Goal: Transaction & Acquisition: Purchase product/service

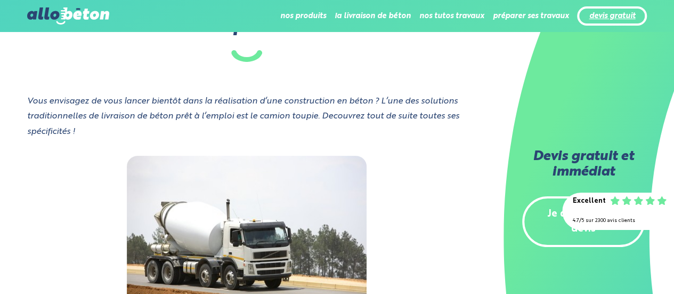
scroll to position [53, 0]
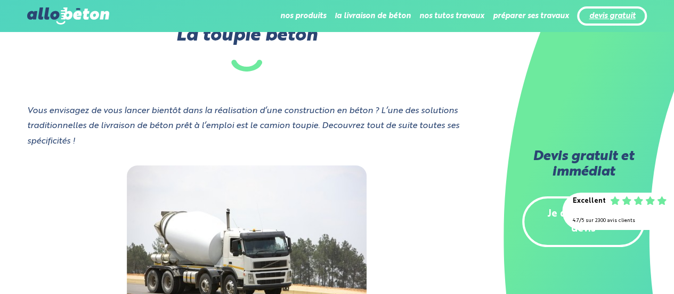
click at [610, 18] on link "devis gratuit" at bounding box center [612, 16] width 46 height 9
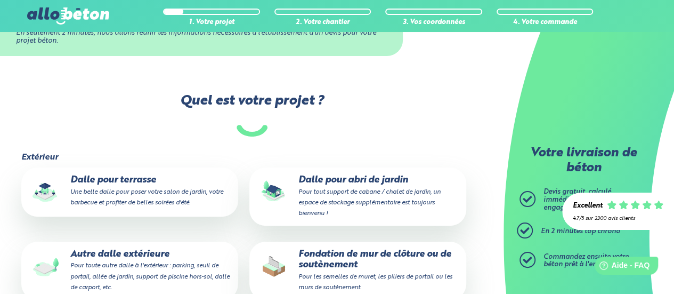
scroll to position [107, 0]
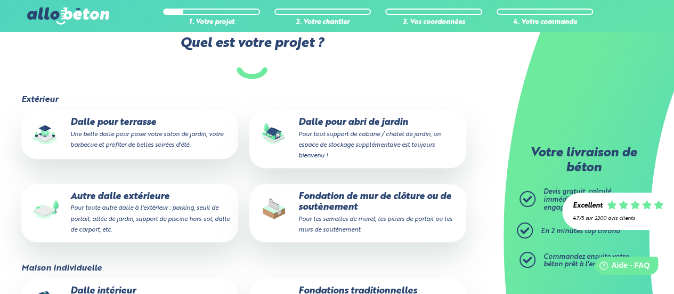
click at [156, 142] on small "Une belle dalle pour poser votre salon de jardin, votre barbecue et profiter de…" at bounding box center [146, 139] width 153 height 17
click at [0, 0] on input "Dalle pour terrasse Une belle dalle pour poser votre salon de jardin, votre bar…" at bounding box center [0, 0] width 0 height 0
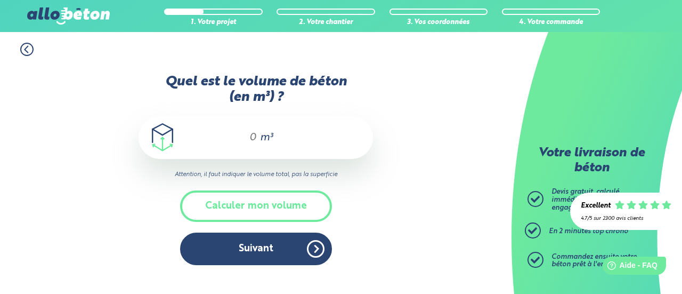
click at [257, 138] on input "Quel est le volume de béton (en m³) ?" at bounding box center [248, 137] width 18 height 13
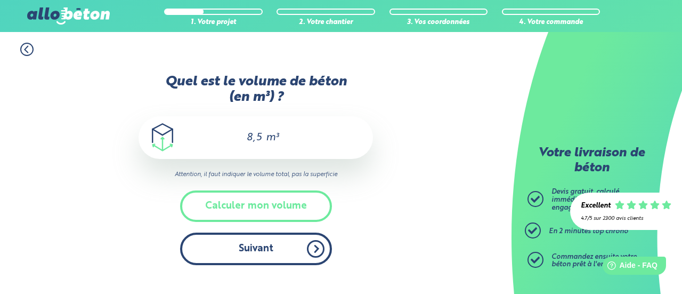
type input "8,5"
click at [263, 249] on button "Suivant" at bounding box center [256, 248] width 152 height 33
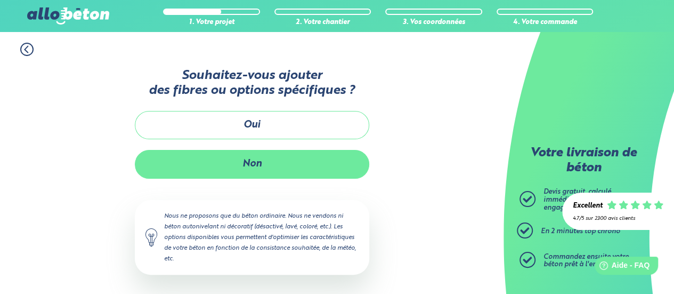
click at [270, 166] on button "Non" at bounding box center [252, 164] width 235 height 28
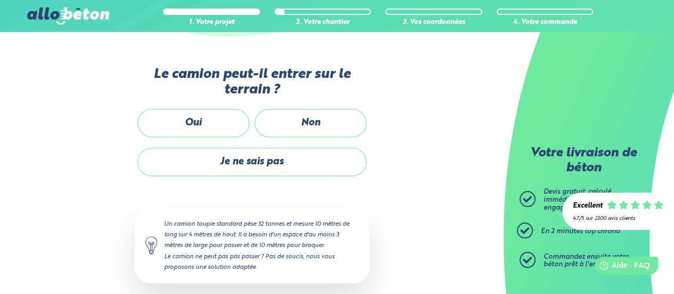
scroll to position [267, 0]
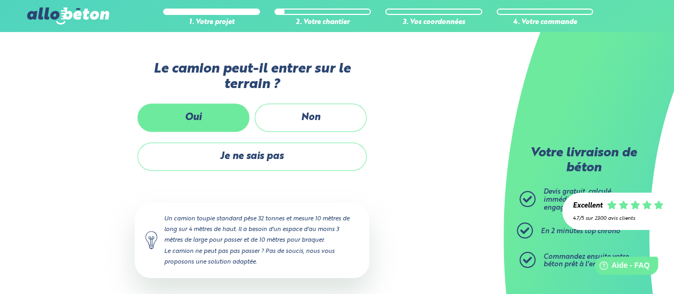
click at [201, 118] on label "Oui" at bounding box center [194, 117] width 112 height 28
click at [0, 0] on input "Oui" at bounding box center [0, 0] width 0 height 0
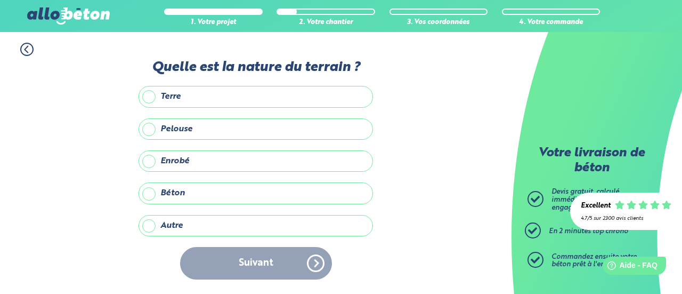
click at [188, 98] on label "Terre" at bounding box center [256, 96] width 235 height 21
click at [0, 0] on input "Terre" at bounding box center [0, 0] width 0 height 0
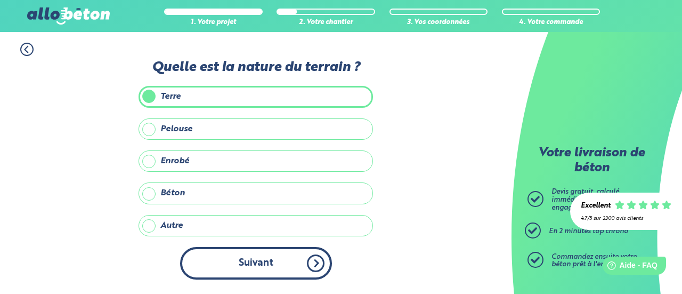
click at [247, 260] on button "Suivant" at bounding box center [256, 263] width 152 height 33
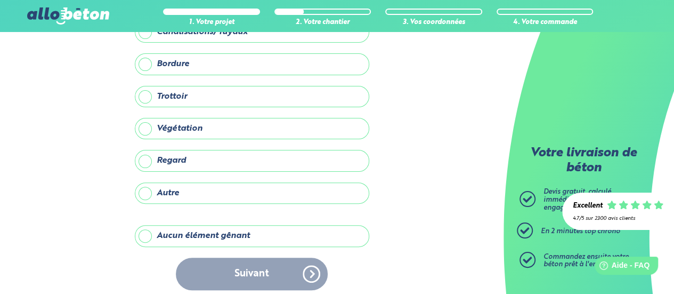
scroll to position [81, 0]
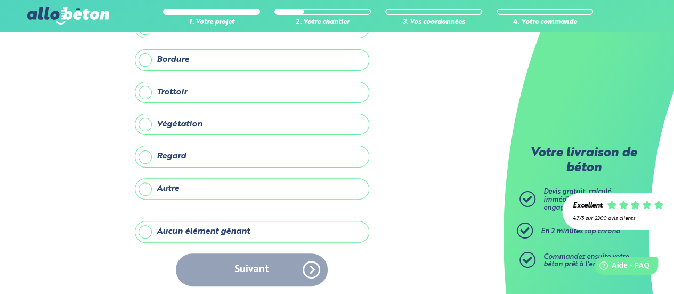
click at [219, 228] on label "Aucun élément gênant" at bounding box center [252, 231] width 235 height 21
click at [0, 0] on input "Aucun élément gênant" at bounding box center [0, 0] width 0 height 0
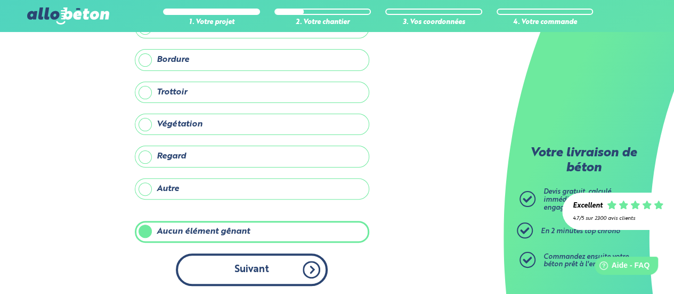
click at [233, 263] on button "Suivant" at bounding box center [252, 269] width 152 height 33
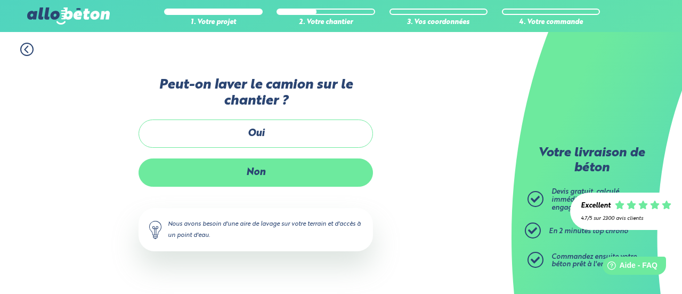
click at [264, 173] on label "Non" at bounding box center [256, 172] width 235 height 28
click at [0, 0] on input "Non" at bounding box center [0, 0] width 0 height 0
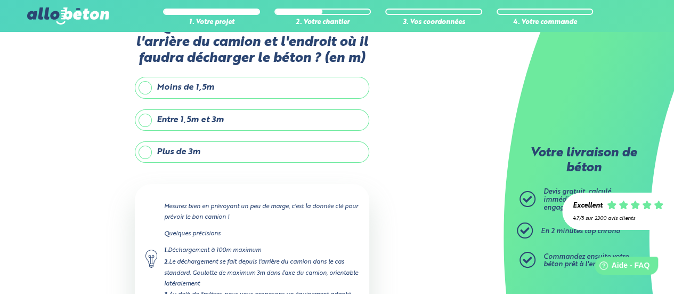
scroll to position [53, 0]
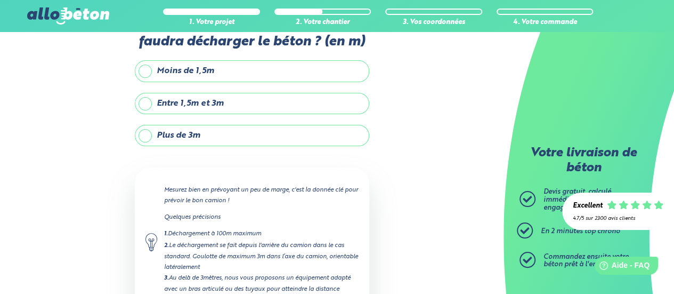
click at [224, 79] on label "Moins de 1,5m" at bounding box center [252, 70] width 235 height 21
click at [0, 0] on input "Moins de 1,5m" at bounding box center [0, 0] width 0 height 0
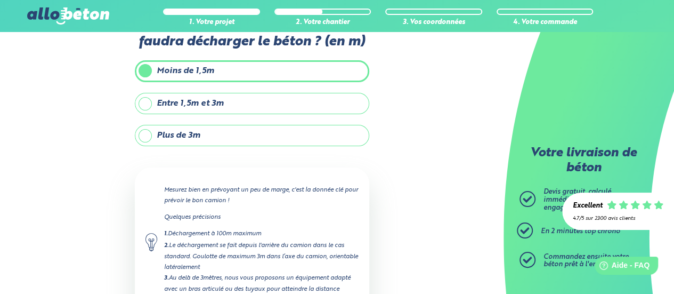
click at [223, 75] on label "Moins de 1,5m" at bounding box center [252, 70] width 235 height 21
click at [0, 0] on input "Moins de 1,5m" at bounding box center [0, 0] width 0 height 0
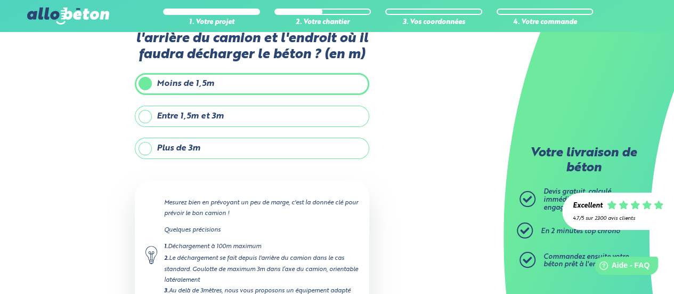
scroll to position [137, 0]
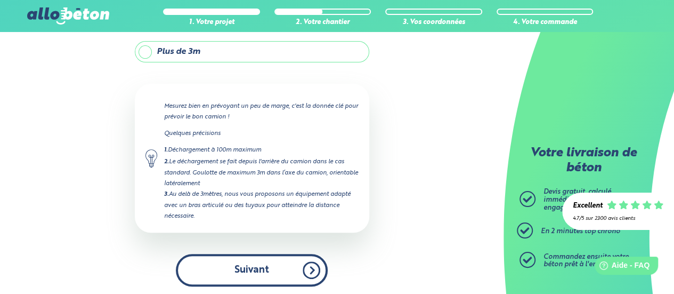
click at [265, 269] on button "Suivant" at bounding box center [252, 270] width 152 height 33
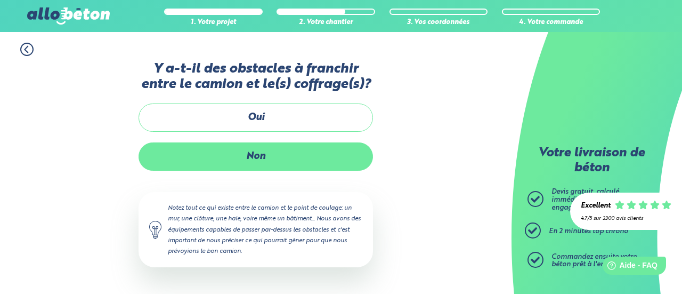
click at [275, 155] on label "Non" at bounding box center [256, 156] width 235 height 28
click at [0, 0] on input "Non" at bounding box center [0, 0] width 0 height 0
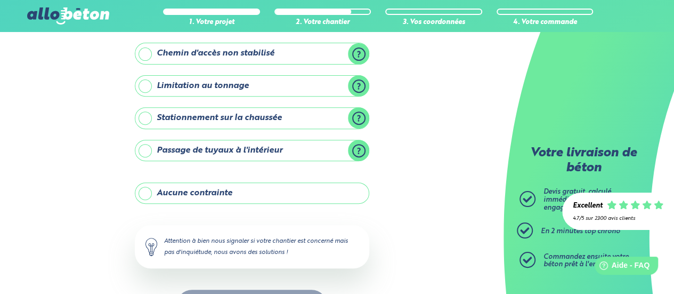
scroll to position [197, 0]
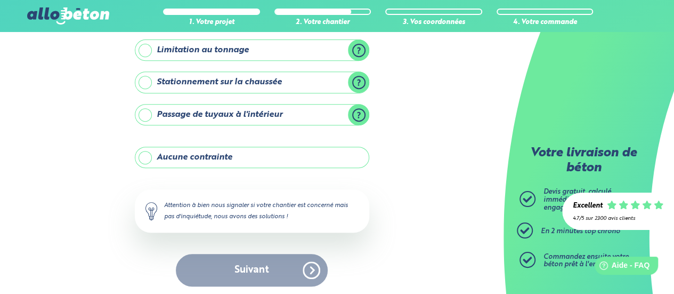
click at [225, 160] on label "Aucune contrainte" at bounding box center [252, 157] width 235 height 21
click at [0, 0] on input "Aucune contrainte" at bounding box center [0, 0] width 0 height 0
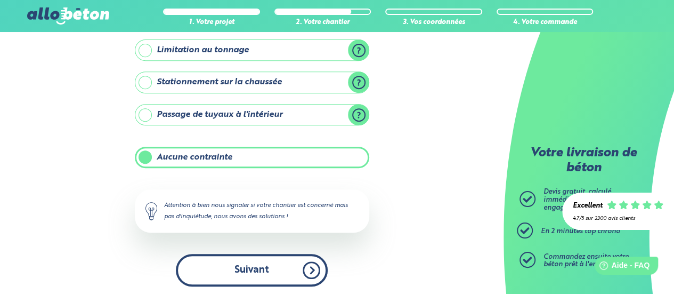
click at [255, 267] on button "Suivant" at bounding box center [252, 270] width 152 height 33
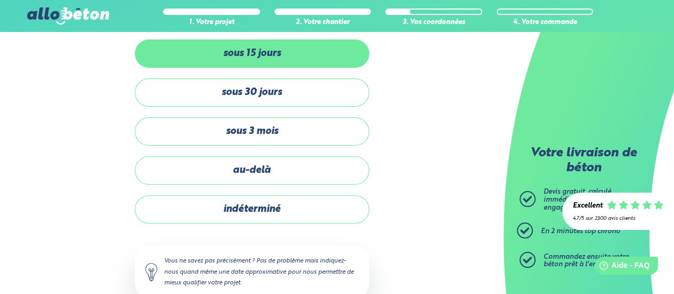
click at [259, 58] on label "sous 15 jours" at bounding box center [252, 53] width 235 height 28
click at [0, 0] on input "sous 15 jours" at bounding box center [0, 0] width 0 height 0
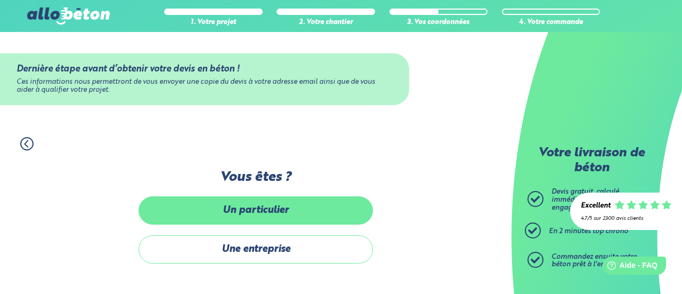
click at [260, 210] on label "Un particulier" at bounding box center [256, 210] width 235 height 28
click at [0, 0] on input "Un particulier" at bounding box center [0, 0] width 0 height 0
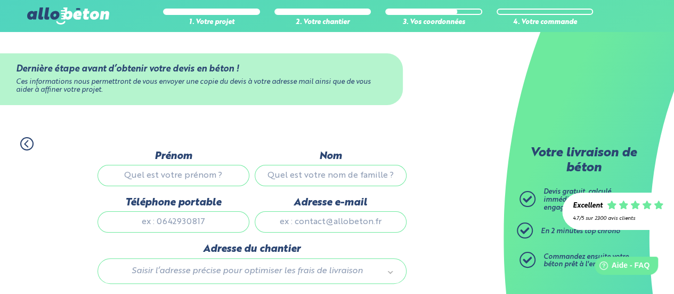
drag, startPoint x: 159, startPoint y: 166, endPoint x: 164, endPoint y: 173, distance: 9.2
click at [159, 167] on input "Prénom" at bounding box center [174, 175] width 152 height 21
click at [164, 173] on input "Prénom" at bounding box center [174, 175] width 152 height 21
type input "d"
click at [309, 176] on input "Nom" at bounding box center [331, 175] width 152 height 21
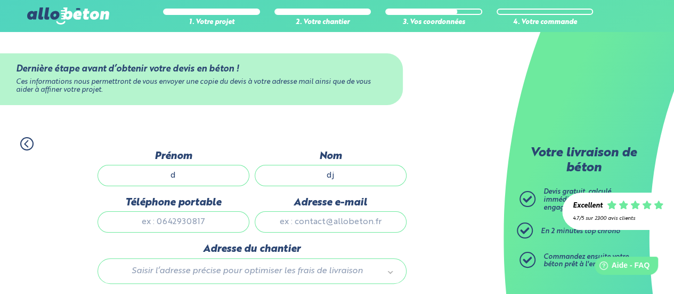
type input "dj"
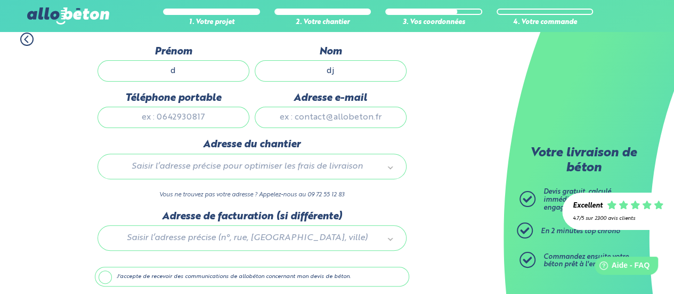
scroll to position [107, 0]
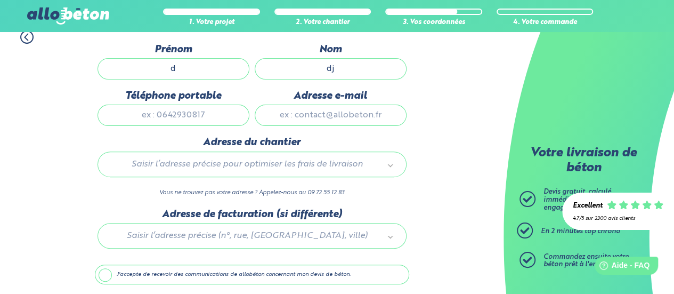
click at [239, 155] on div "Saisir l’adresse précise pour optimiser les frais de livraison" at bounding box center [252, 164] width 309 height 26
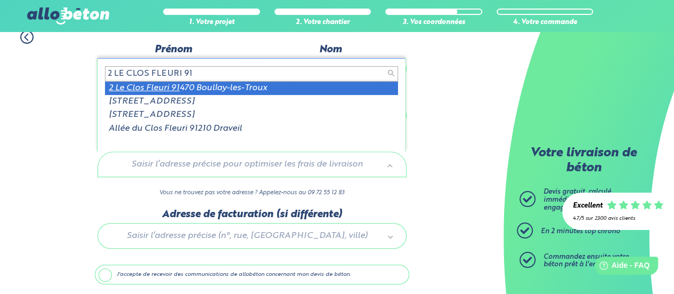
type input "2 LE CLOS FLEURI 91"
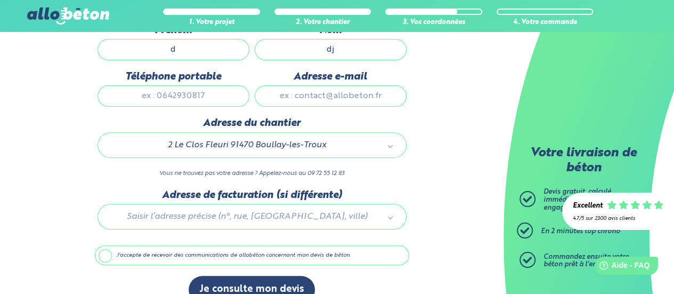
scroll to position [144, 0]
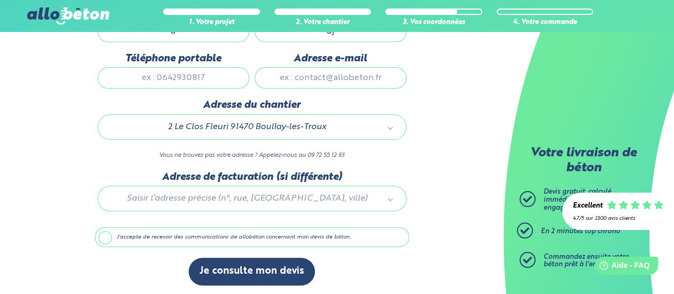
click at [155, 238] on label "J'accepte de recevoir des communications de allobéton concernant mon devis de b…" at bounding box center [252, 237] width 315 height 20
click at [0, 0] on input "J'accepte de recevoir des communications de allobéton concernant mon devis de b…" at bounding box center [0, 0] width 0 height 0
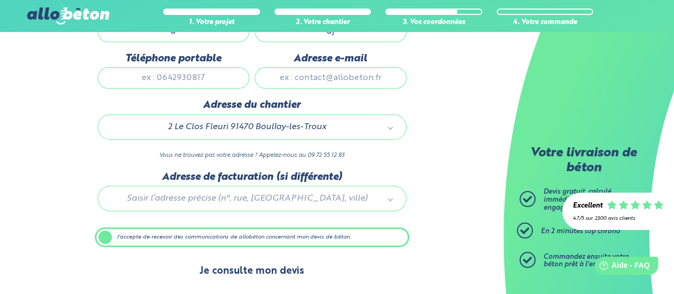
click at [242, 261] on button "Je consulte mon devis" at bounding box center [252, 270] width 126 height 27
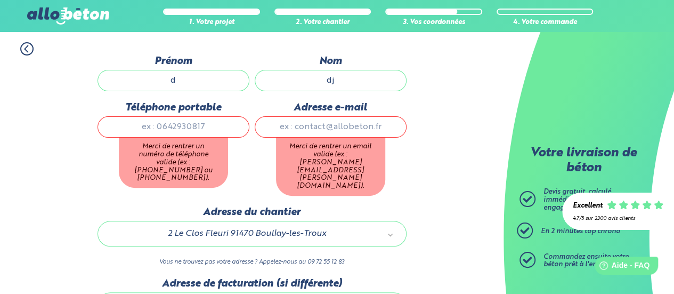
scroll to position [37, 0]
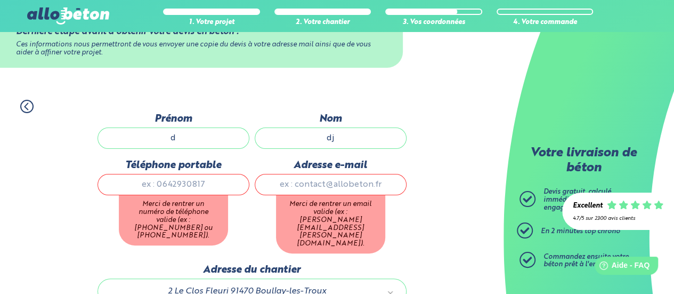
click at [176, 183] on input "Téléphone portable" at bounding box center [174, 184] width 152 height 21
type input "0635256019"
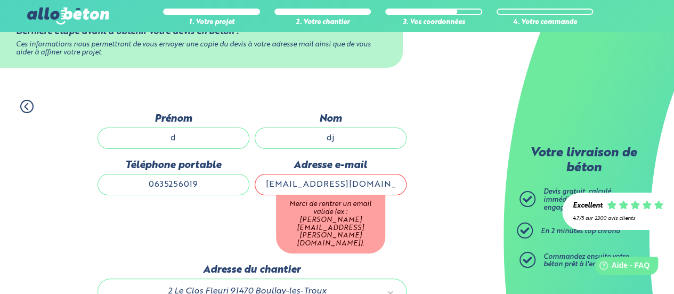
type input "[EMAIL_ADDRESS][DOMAIN_NAME]"
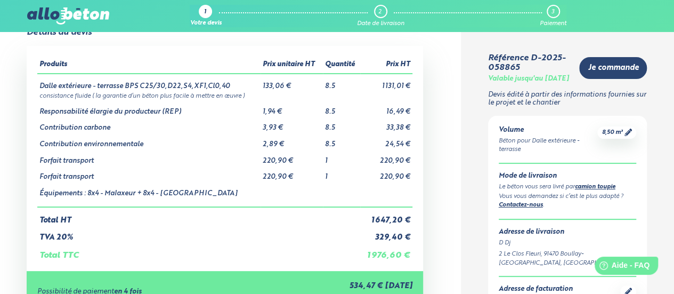
scroll to position [53, 0]
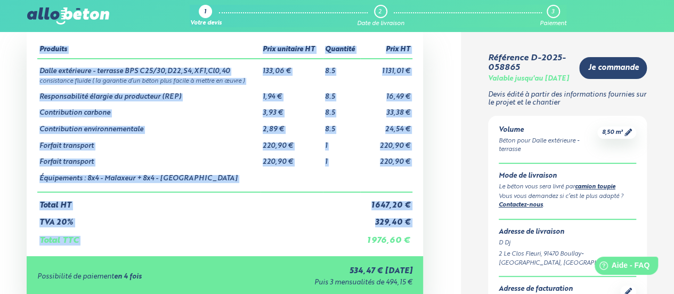
drag, startPoint x: 368, startPoint y: 242, endPoint x: 419, endPoint y: 242, distance: 51.2
click at [419, 242] on div "Produits Prix unitaire HT Quantité Prix HT Dalle extérieure - terrasse BPS C25/…" at bounding box center [225, 143] width 397 height 225
click at [427, 236] on div "Détails du devis Produits Prix unitaire HT Quantité Prix HT Dalle extérieure - …" at bounding box center [225, 213] width 472 height 400
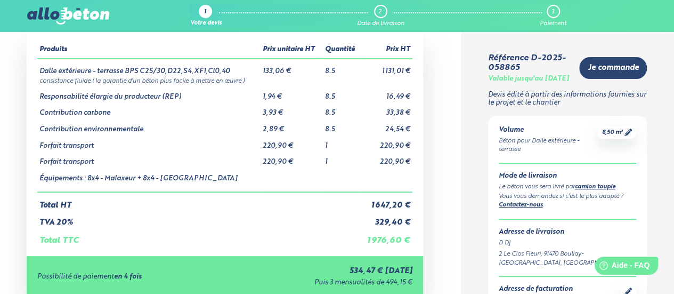
click at [627, 136] on icon at bounding box center [628, 131] width 7 height 7
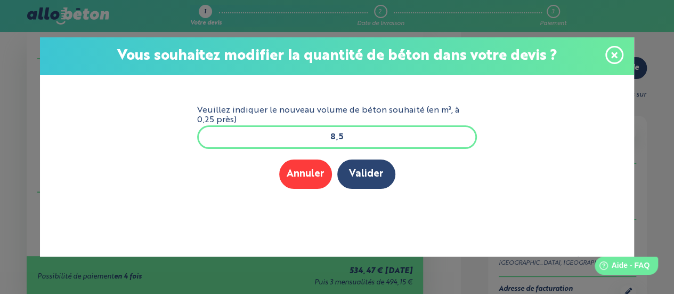
drag, startPoint x: 333, startPoint y: 139, endPoint x: 356, endPoint y: 136, distance: 23.6
click at [356, 136] on input "8,5" at bounding box center [337, 136] width 280 height 23
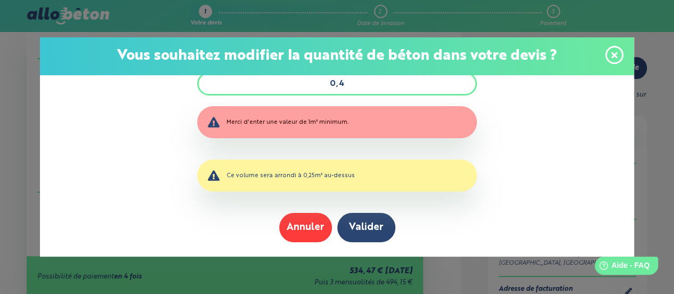
drag, startPoint x: 350, startPoint y: 79, endPoint x: 315, endPoint y: 79, distance: 35.2
click at [315, 79] on input "0,4" at bounding box center [337, 83] width 280 height 23
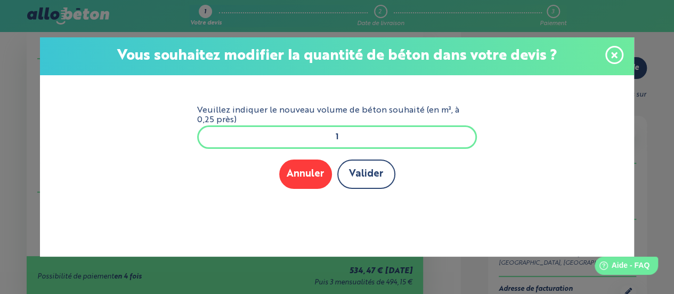
type input "1"
click at [360, 178] on button "Valider" at bounding box center [366, 173] width 58 height 29
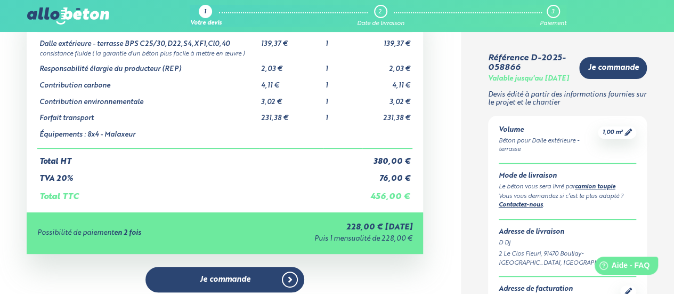
scroll to position [53, 0]
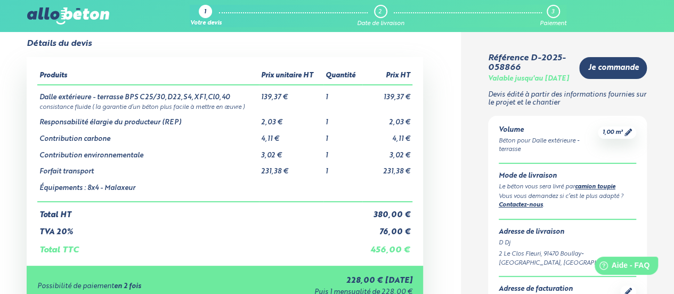
click at [624, 147] on div "Volume Béton pour Dalle extérieure - terrasse 1,00 m³" at bounding box center [568, 140] width 138 height 28
click at [625, 136] on icon at bounding box center [628, 131] width 7 height 7
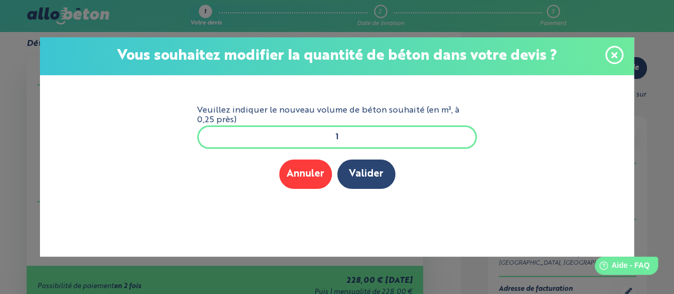
drag, startPoint x: 337, startPoint y: 139, endPoint x: 321, endPoint y: 136, distance: 16.2
click at [322, 136] on input "1" at bounding box center [337, 136] width 280 height 23
type input "8"
click at [391, 178] on button "Valider" at bounding box center [366, 173] width 58 height 29
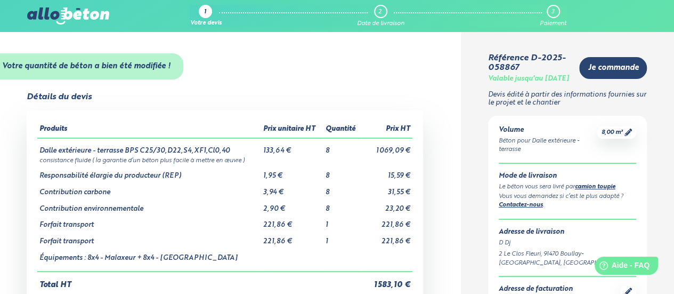
click at [441, 77] on div "Votre quantité de béton a bien été modifiée !" at bounding box center [225, 66] width 472 height 26
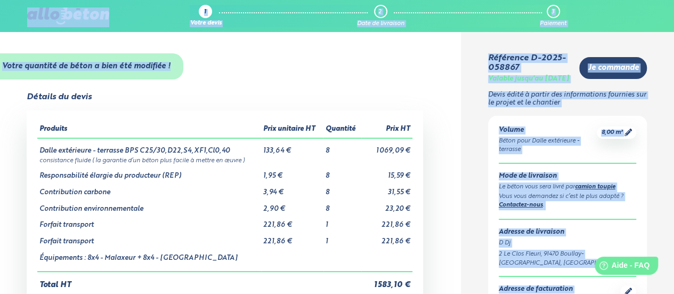
drag, startPoint x: 23, startPoint y: 14, endPoint x: 215, endPoint y: 70, distance: 199.9
click at [266, 74] on div "Votre quantité de béton a bien été modifiée !" at bounding box center [225, 66] width 472 height 26
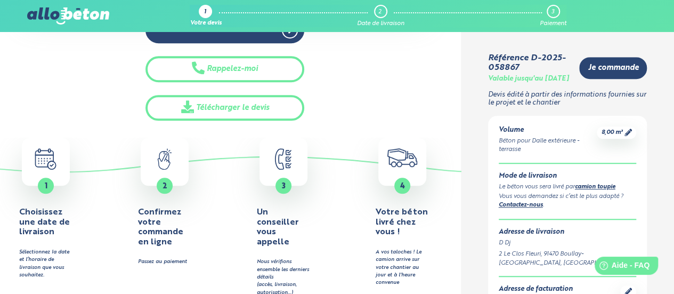
scroll to position [373, 0]
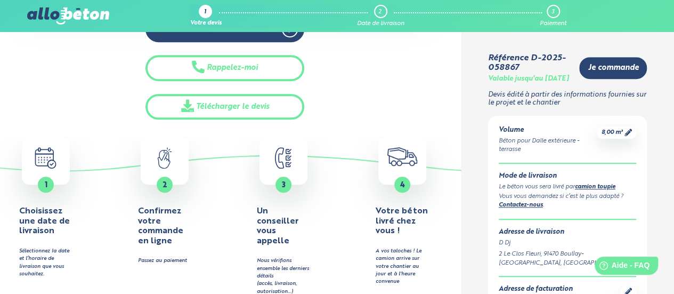
click at [624, 136] on link "8,00 m³" at bounding box center [616, 132] width 31 height 8
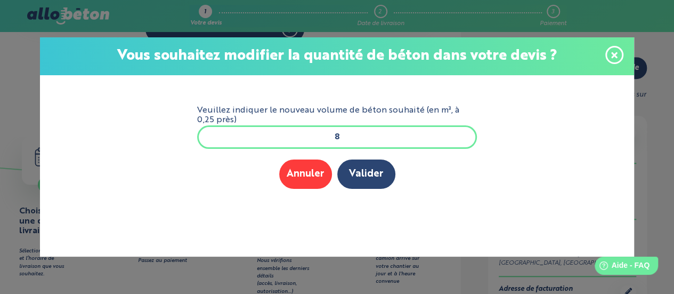
drag, startPoint x: 348, startPoint y: 139, endPoint x: 303, endPoint y: 135, distance: 44.9
click at [303, 135] on input "8" at bounding box center [337, 136] width 280 height 23
type input "7"
click at [352, 173] on button "Valider" at bounding box center [366, 173] width 58 height 29
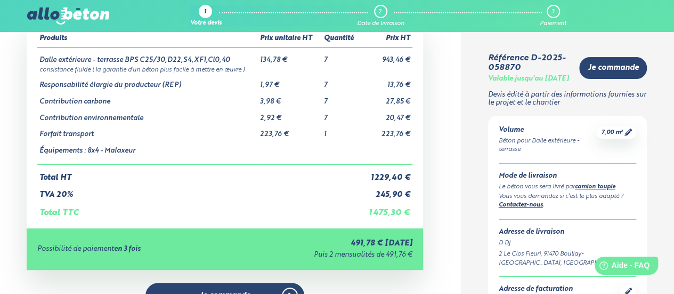
scroll to position [107, 0]
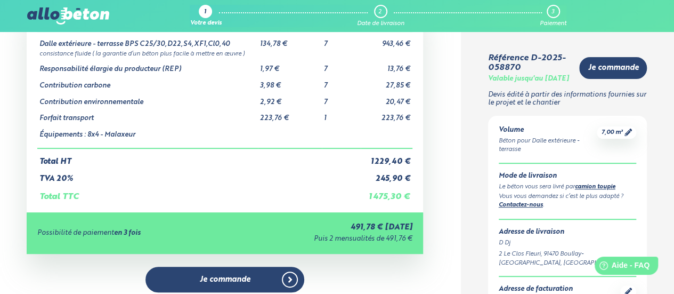
click at [434, 212] on div "Détails du devis Produits Prix unitaire HT Quantité Prix HT Dalle extérieure - …" at bounding box center [225, 178] width 472 height 384
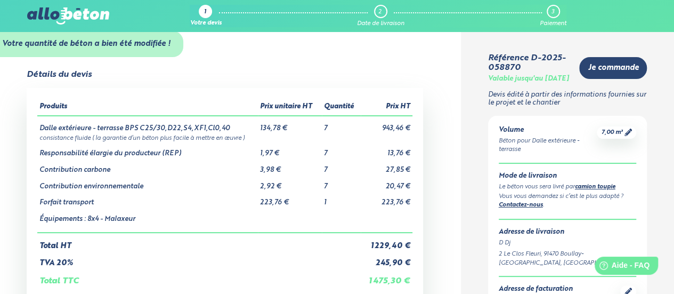
scroll to position [0, 0]
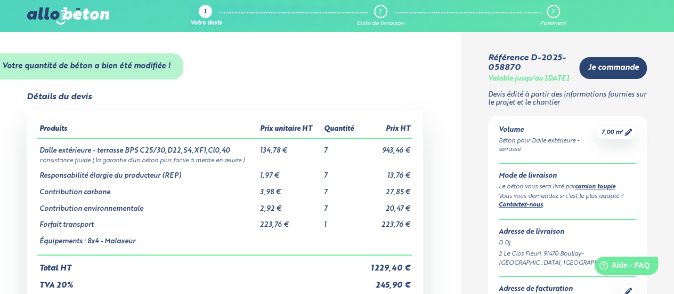
click at [448, 222] on div "Détails du devis Produits Prix unitaire HT Quantité Prix HT Dalle extérieure - …" at bounding box center [225, 284] width 472 height 384
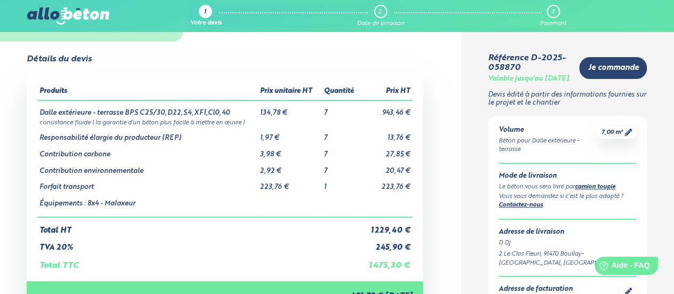
scroll to position [107, 0]
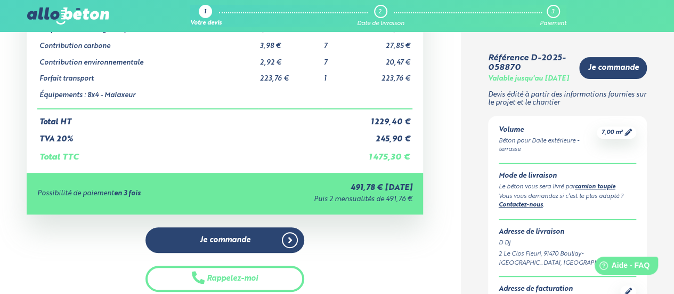
scroll to position [160, 0]
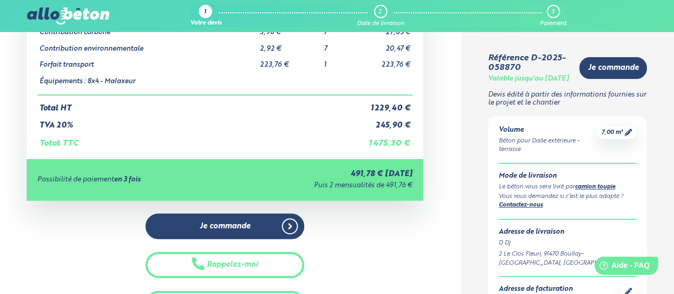
drag, startPoint x: 451, startPoint y: 229, endPoint x: 450, endPoint y: 221, distance: 8.5
click at [451, 229] on div "Détails du devis Produits Prix unitaire HT Quantité Prix HT Dalle extérieure - …" at bounding box center [225, 124] width 472 height 384
drag, startPoint x: 434, startPoint y: 185, endPoint x: 56, endPoint y: 164, distance: 379.1
click at [56, 164] on div "Détails du devis Produits Prix unitaire HT Quantité Prix HT Dalle extérieure - …" at bounding box center [225, 124] width 472 height 384
click at [55, 220] on div "Je commande Rappelez-moi Télécharger le devis" at bounding box center [225, 264] width 397 height 103
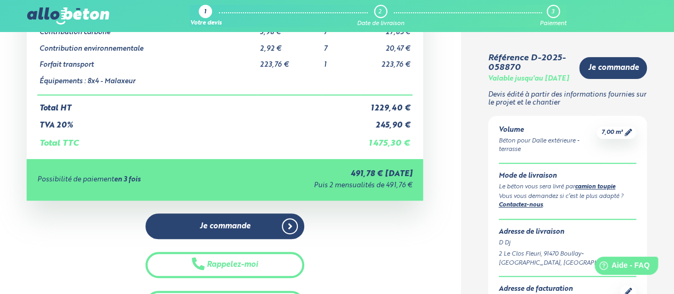
click at [448, 85] on div "Détails du devis Produits Prix unitaire HT Quantité Prix HT Dalle extérieure - …" at bounding box center [225, 124] width 472 height 384
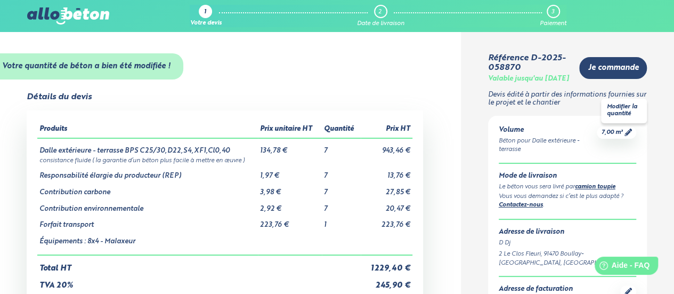
click at [625, 136] on icon at bounding box center [628, 131] width 7 height 7
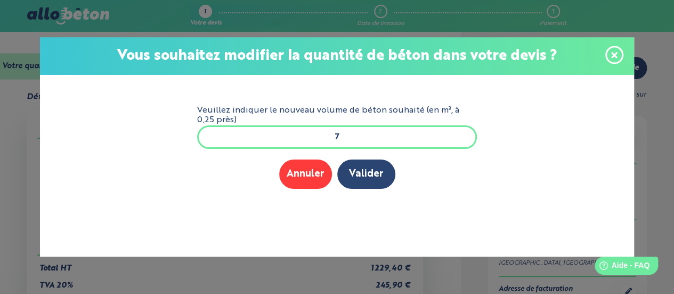
drag, startPoint x: 340, startPoint y: 137, endPoint x: 323, endPoint y: 136, distance: 16.6
click at [323, 136] on input "7" at bounding box center [337, 136] width 280 height 23
type input "8"
click at [357, 179] on button "Valider" at bounding box center [366, 173] width 58 height 29
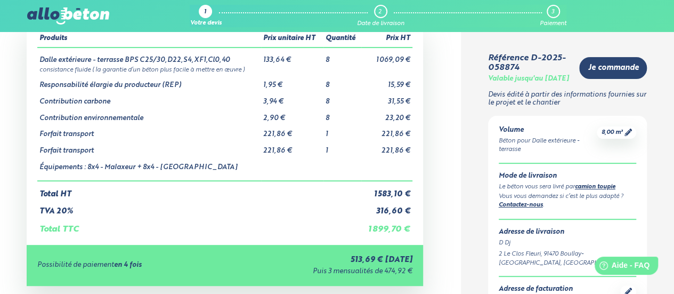
scroll to position [93, 0]
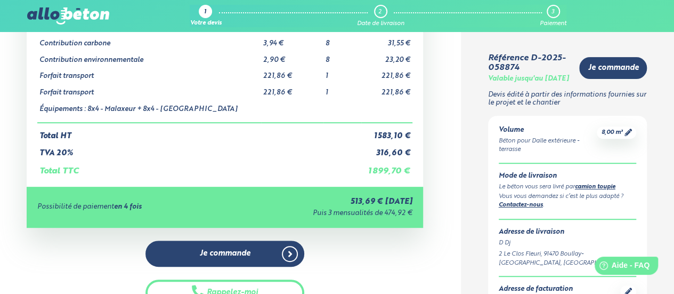
scroll to position [0, 0]
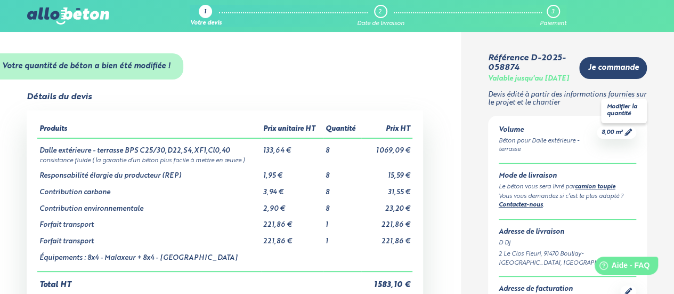
click at [630, 136] on icon at bounding box center [628, 131] width 7 height 7
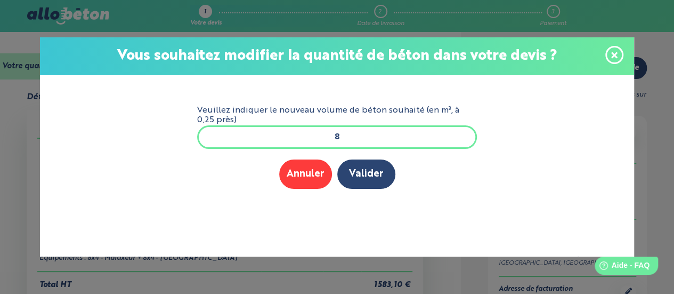
click at [610, 50] on span at bounding box center [615, 55] width 18 height 18
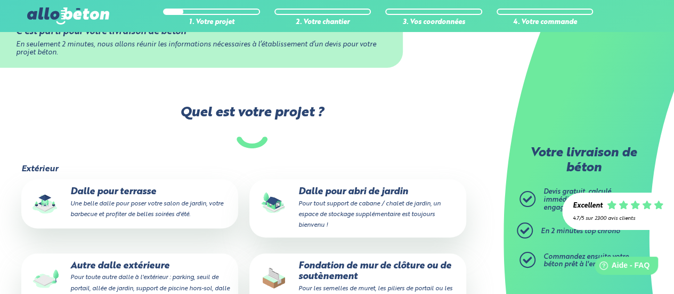
scroll to position [144, 0]
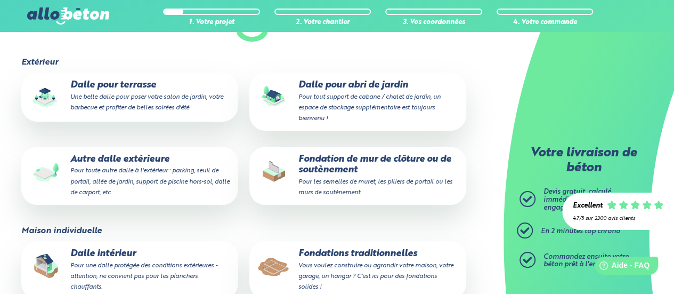
click at [331, 213] on fieldset "Extérieur Dalle pour terrasse Une belle dalle pour poser votre salon de jardin,…" at bounding box center [251, 142] width 461 height 168
click at [301, 220] on fieldset "Extérieur Dalle pour terrasse Une belle dalle pour poser votre salon de jardin,…" at bounding box center [251, 142] width 461 height 168
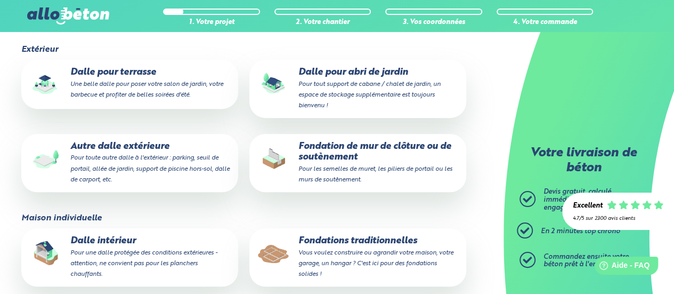
scroll to position [0, 0]
